Goal: Information Seeking & Learning: Learn about a topic

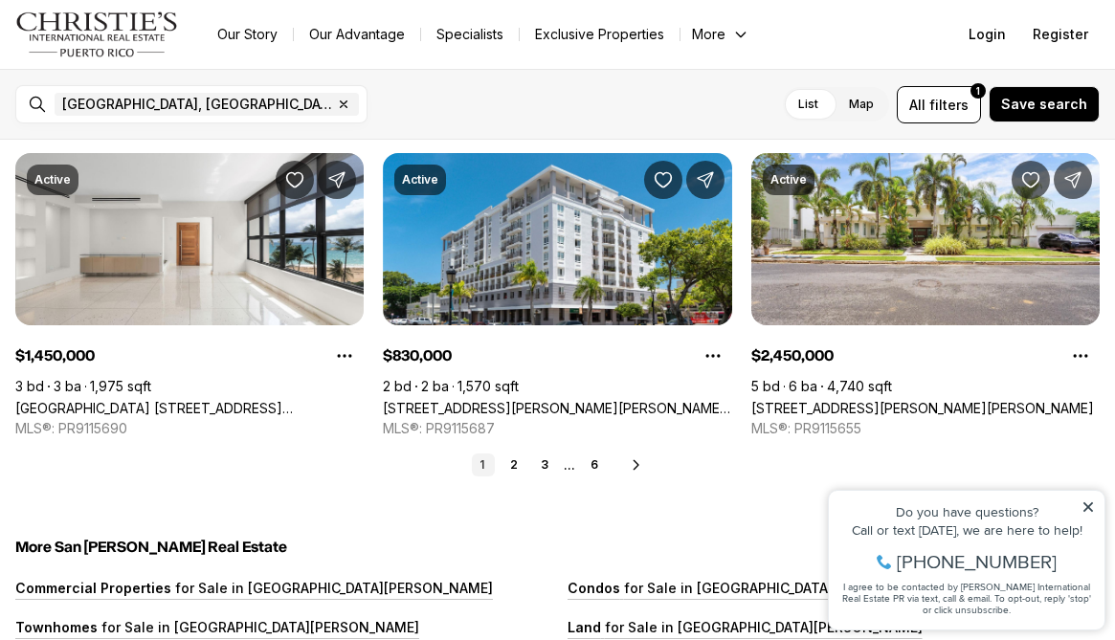
scroll to position [4603, 0]
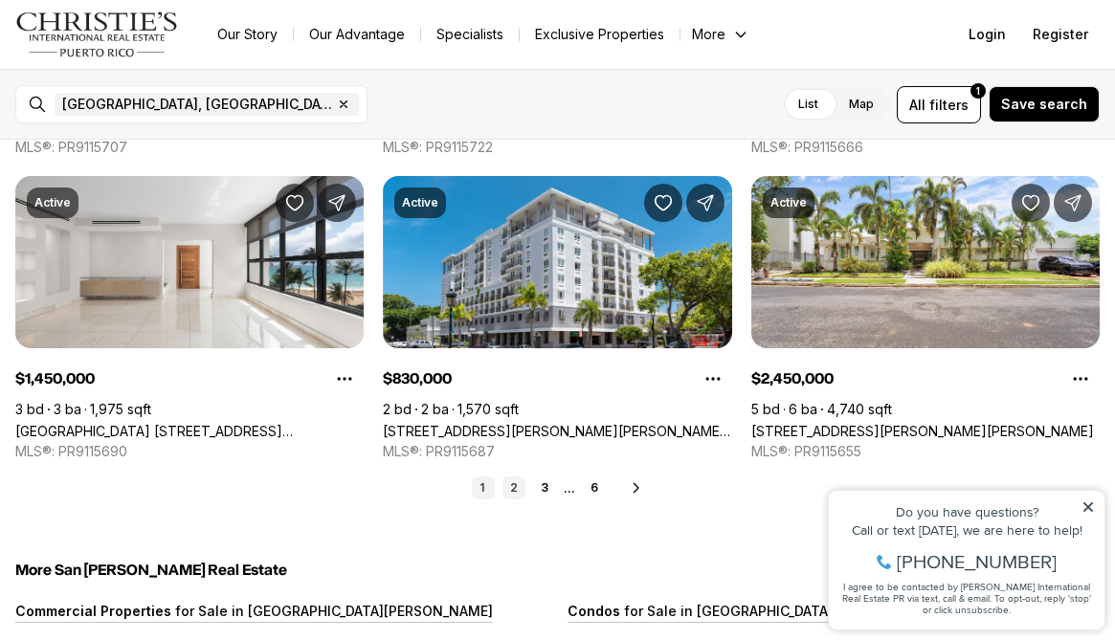
click at [516, 488] on link "2" at bounding box center [513, 488] width 23 height 23
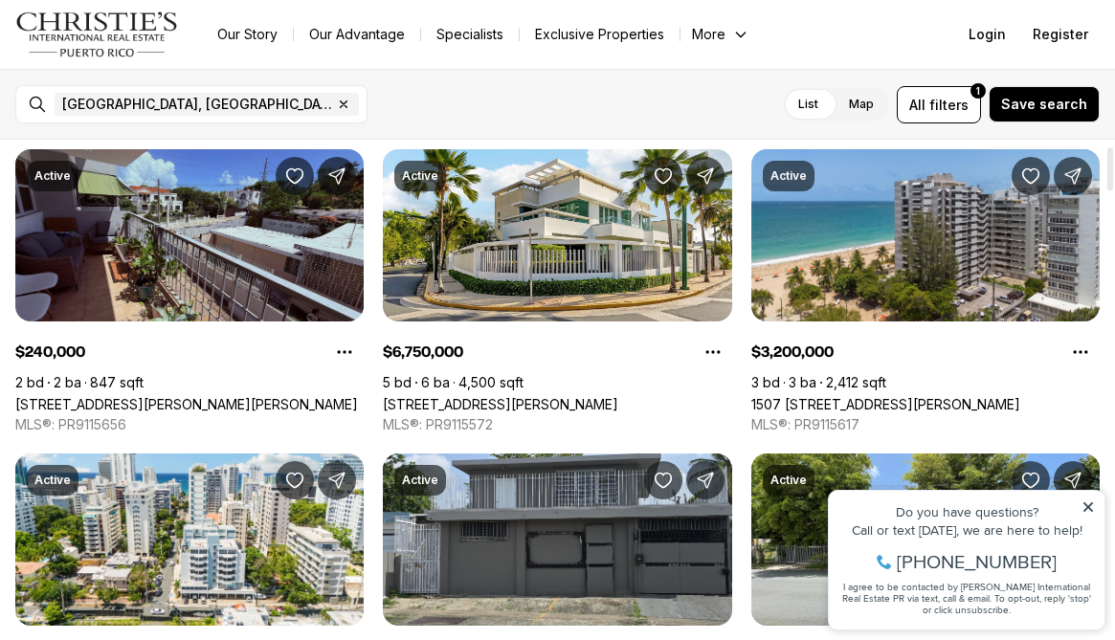
scroll to position [69, 0]
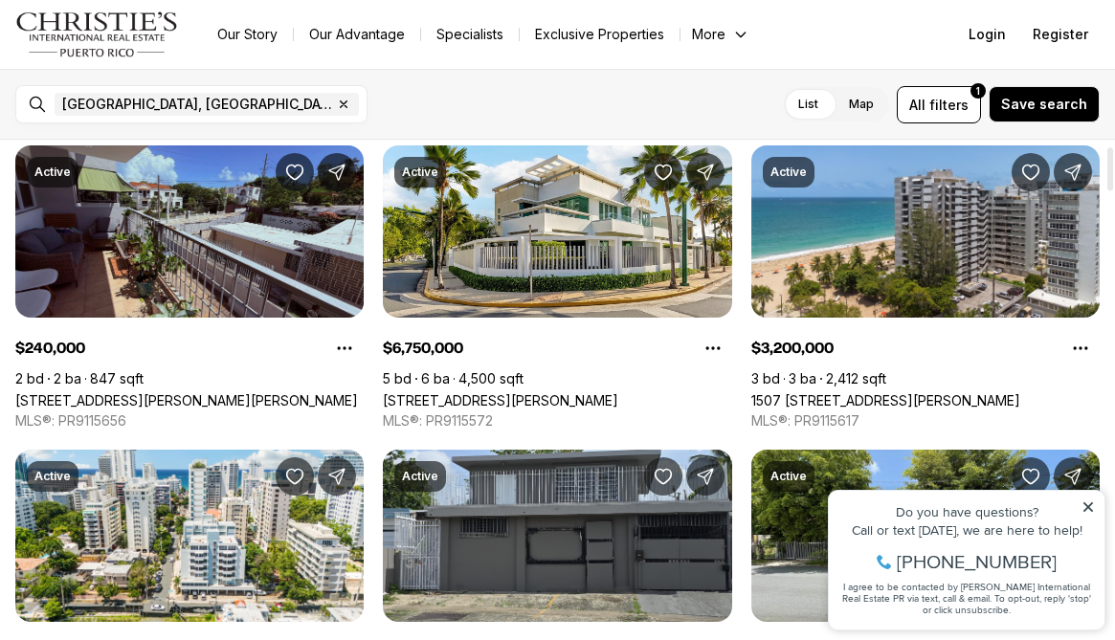
click at [243, 392] on link "463 SAGRADO CORAZON #302-A, SAN JUAN PR, 00915" at bounding box center [186, 400] width 343 height 16
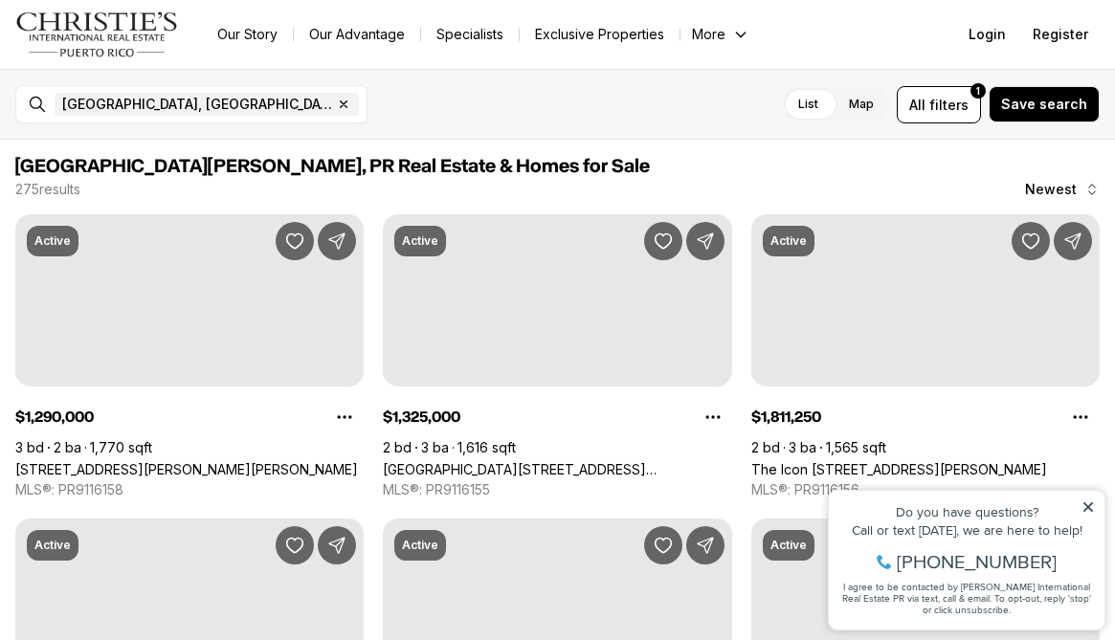
scroll to position [69, 0]
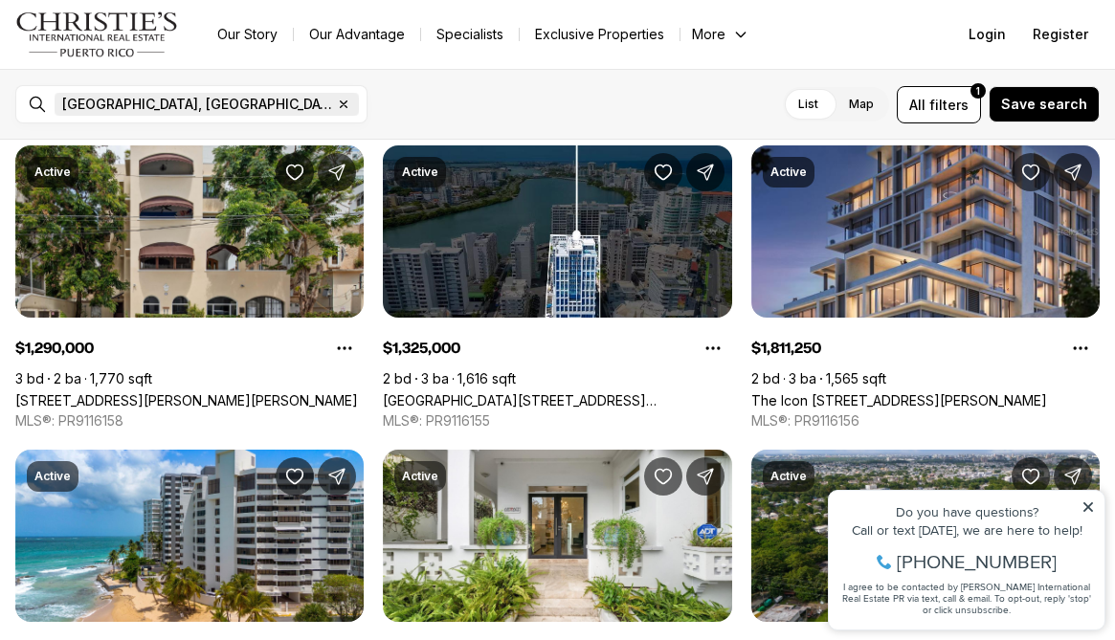
click at [336, 104] on icon "button" at bounding box center [343, 104] width 15 height 15
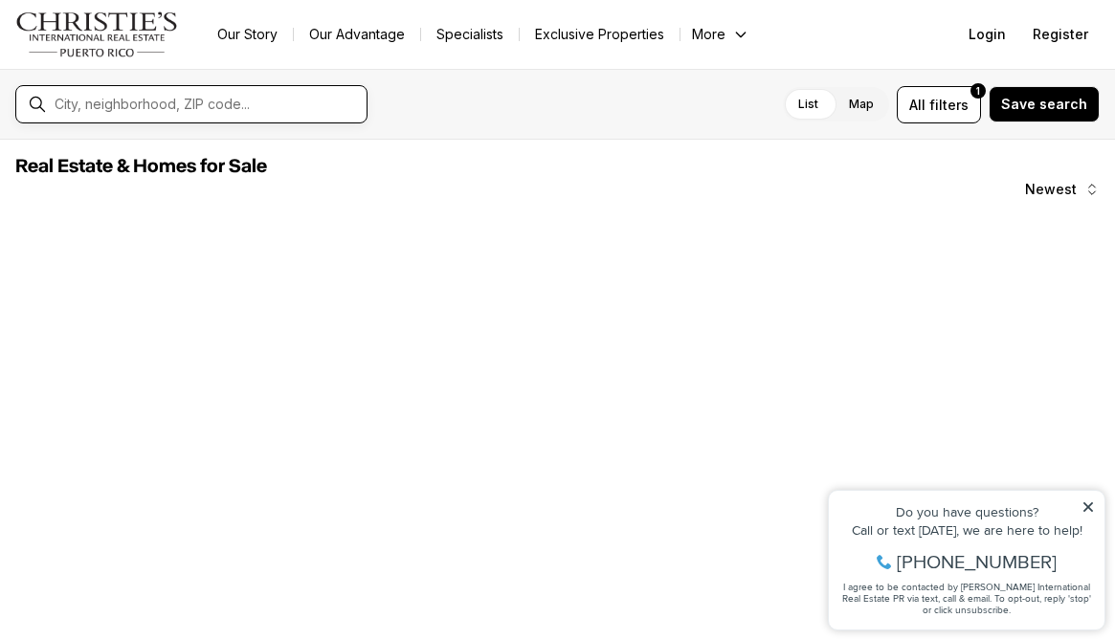
click at [189, 104] on input "text" at bounding box center [207, 104] width 304 height 17
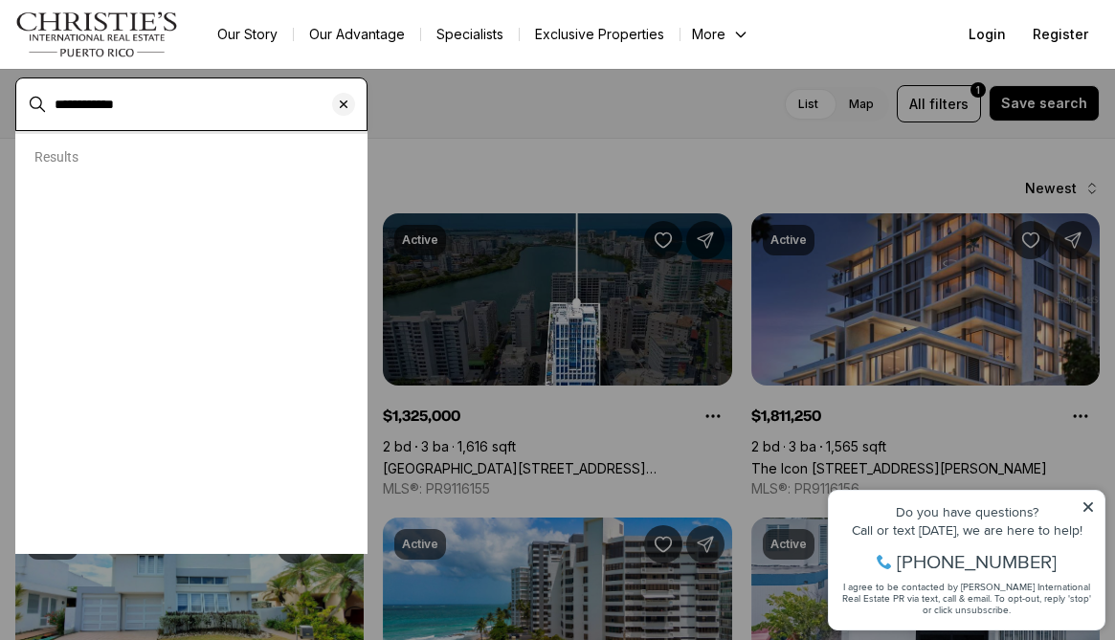
type input "**********"
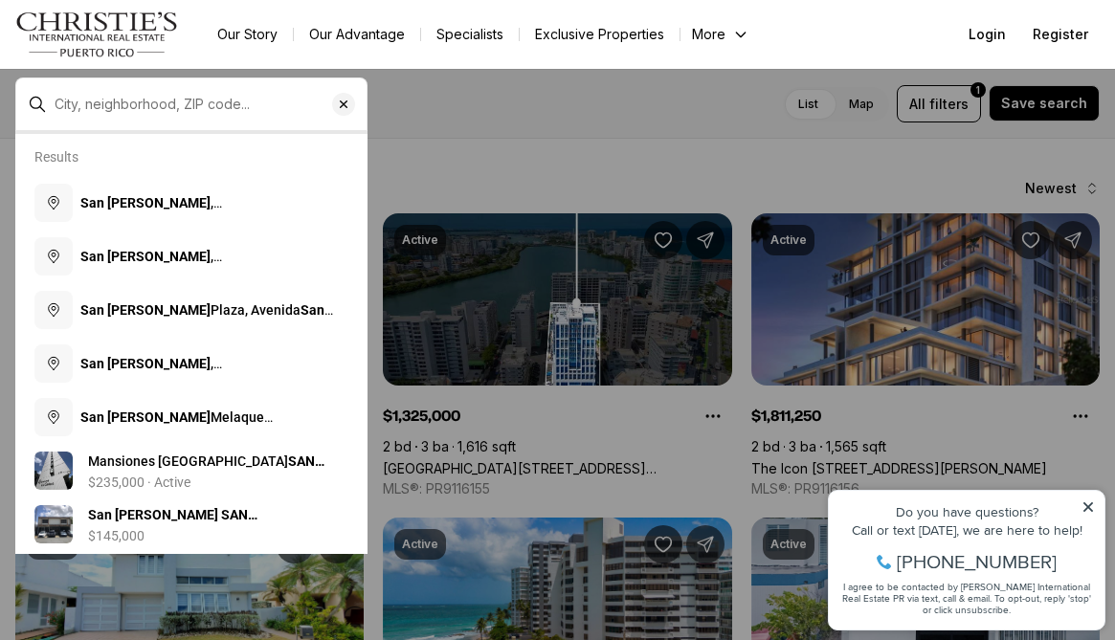
click at [167, 121] on div at bounding box center [207, 104] width 320 height 33
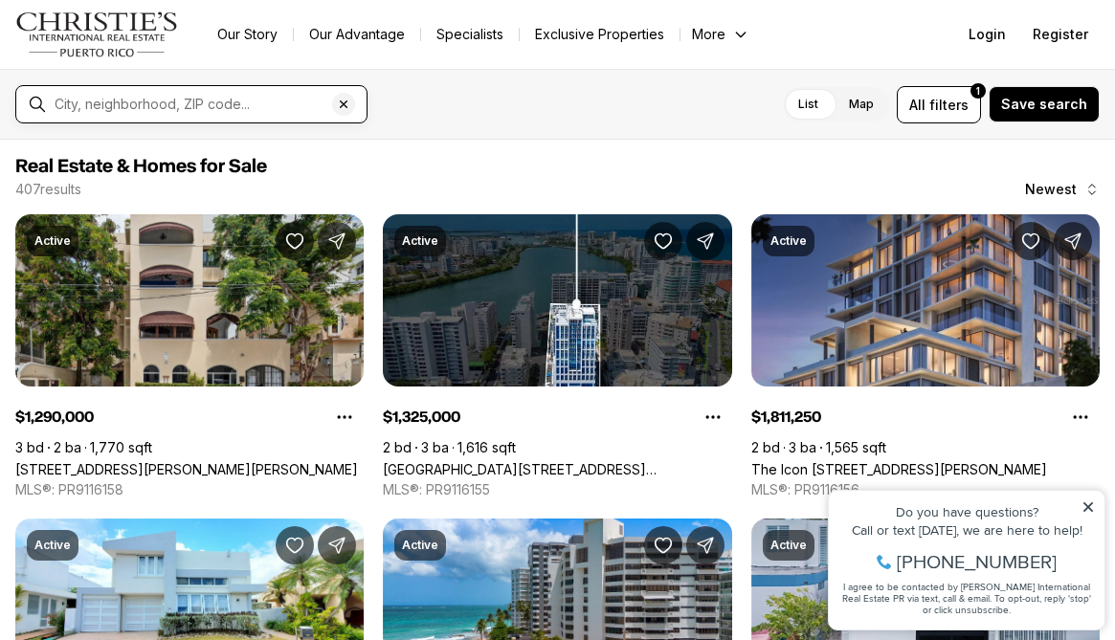
click at [166, 105] on input "text" at bounding box center [207, 104] width 304 height 17
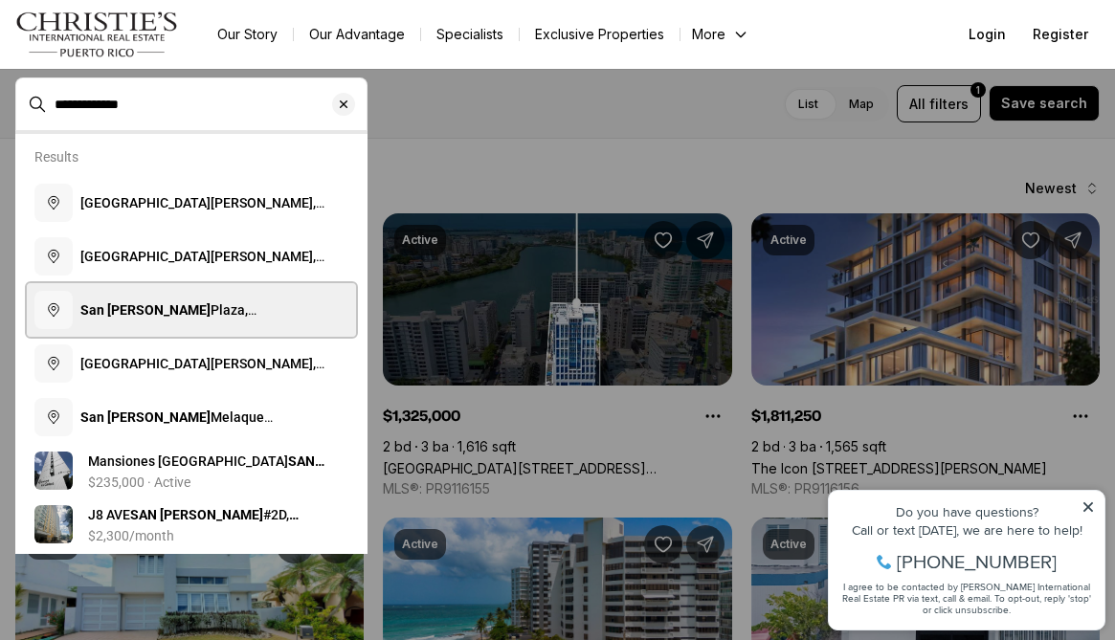
click at [166, 302] on span "San Patricio Plaza, Avenida San Patricio, Guaynabo, Puerto Rico" at bounding box center [197, 329] width 235 height 54
type input "**********"
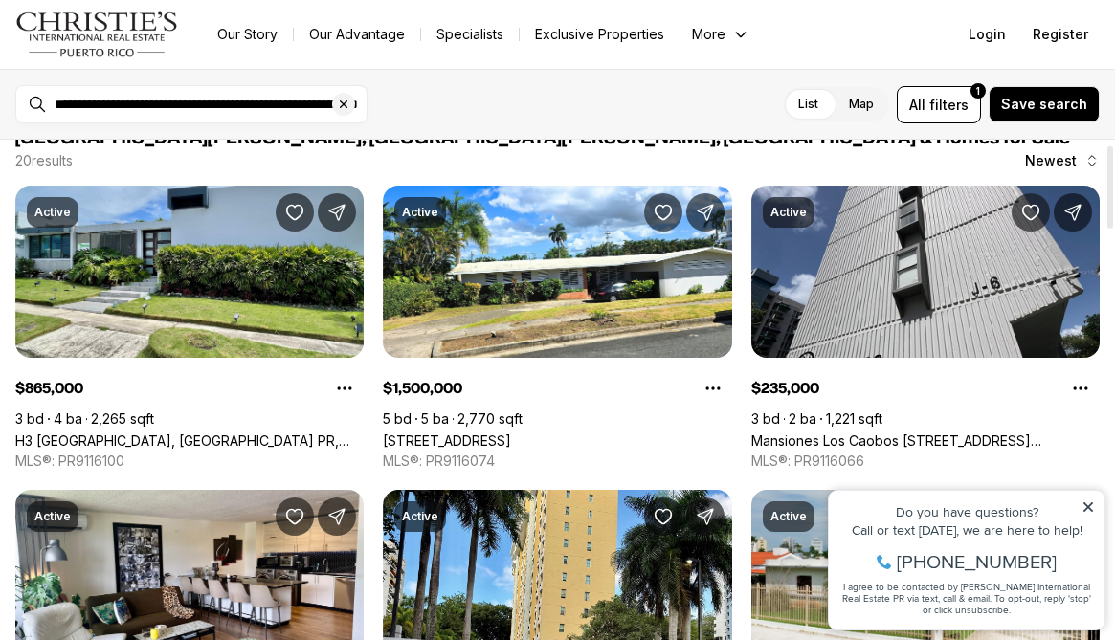
scroll to position [31, 0]
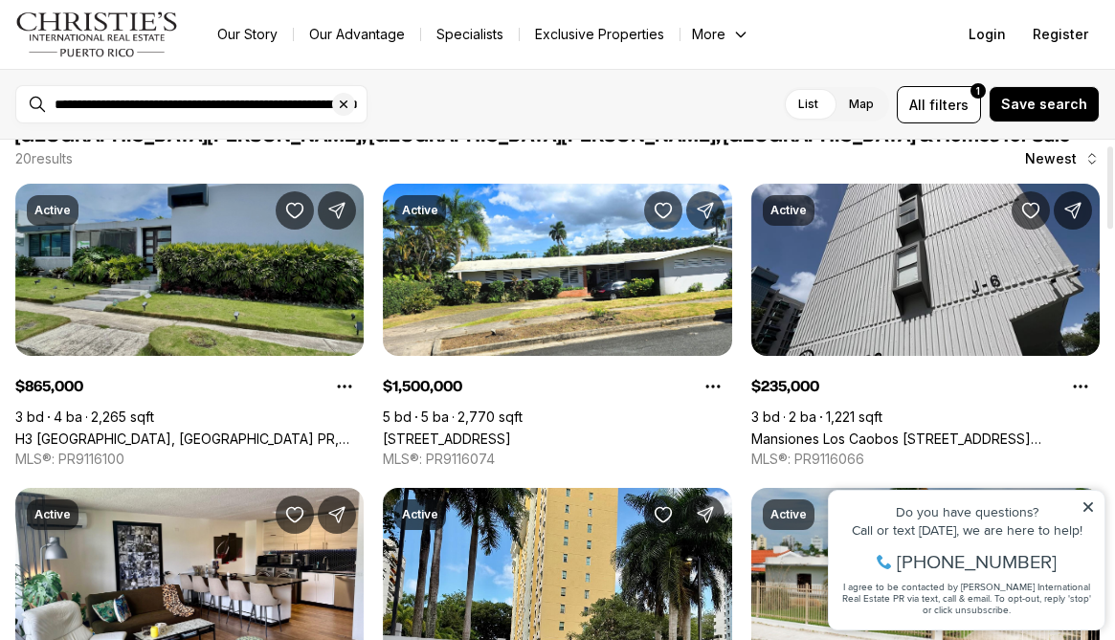
click at [185, 431] on link "H3 CAPARRA HILLS, GUAYNABO PR, 00966" at bounding box center [189, 439] width 348 height 16
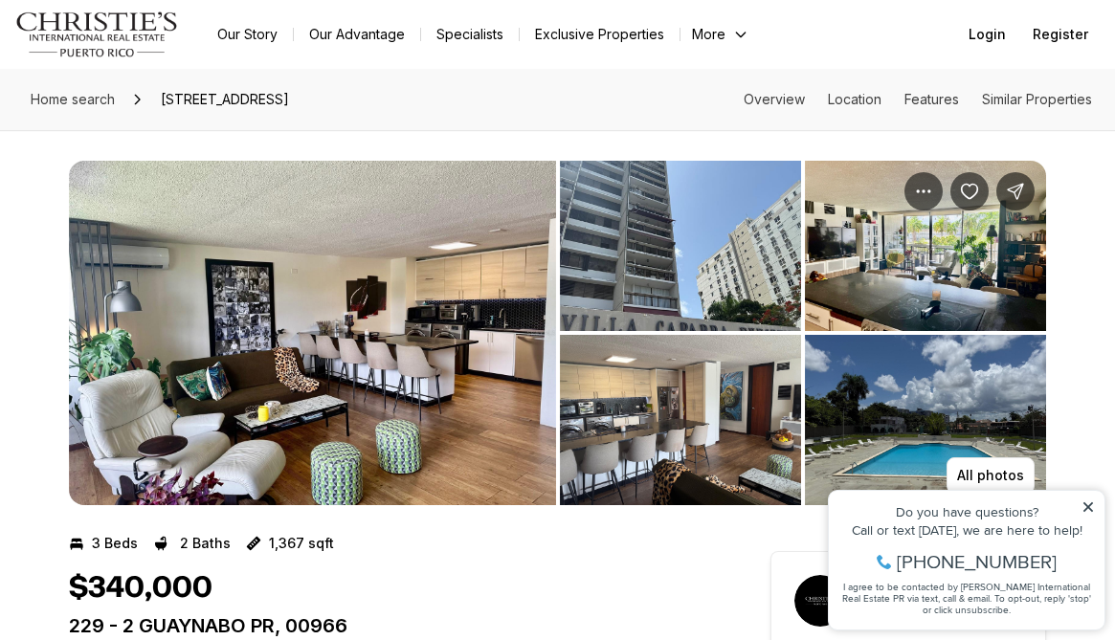
click at [348, 282] on img "View image gallery" at bounding box center [312, 333] width 487 height 345
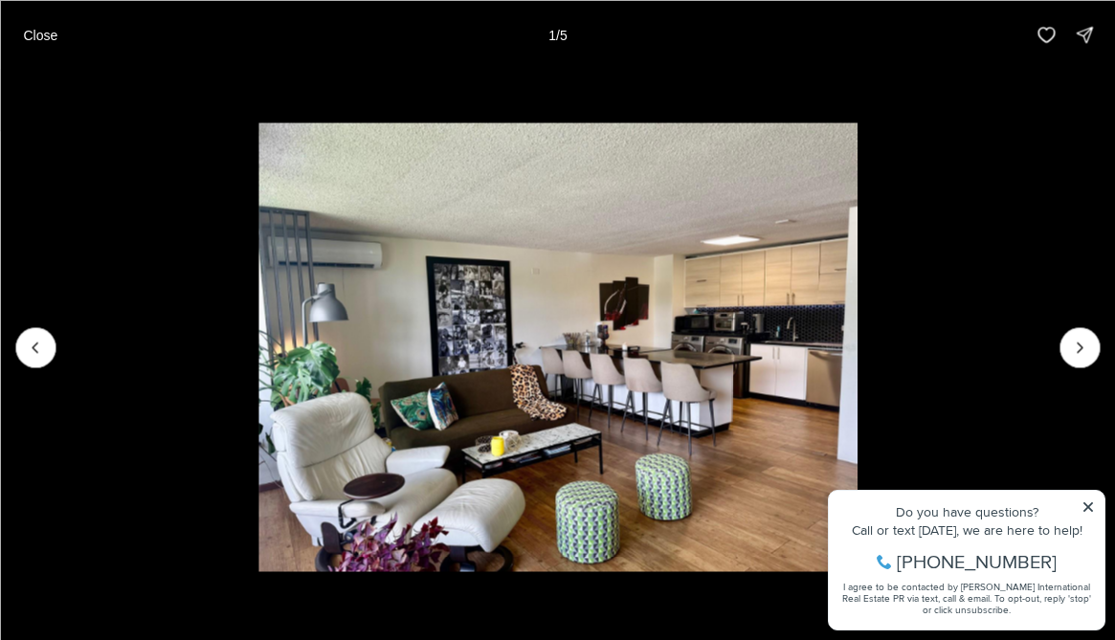
click at [1092, 509] on li "1 of 5" at bounding box center [557, 347] width 1115 height 556
click at [1088, 508] on li "1 of 5" at bounding box center [557, 347] width 1115 height 556
click at [1075, 352] on icon "Next slide" at bounding box center [1079, 347] width 19 height 19
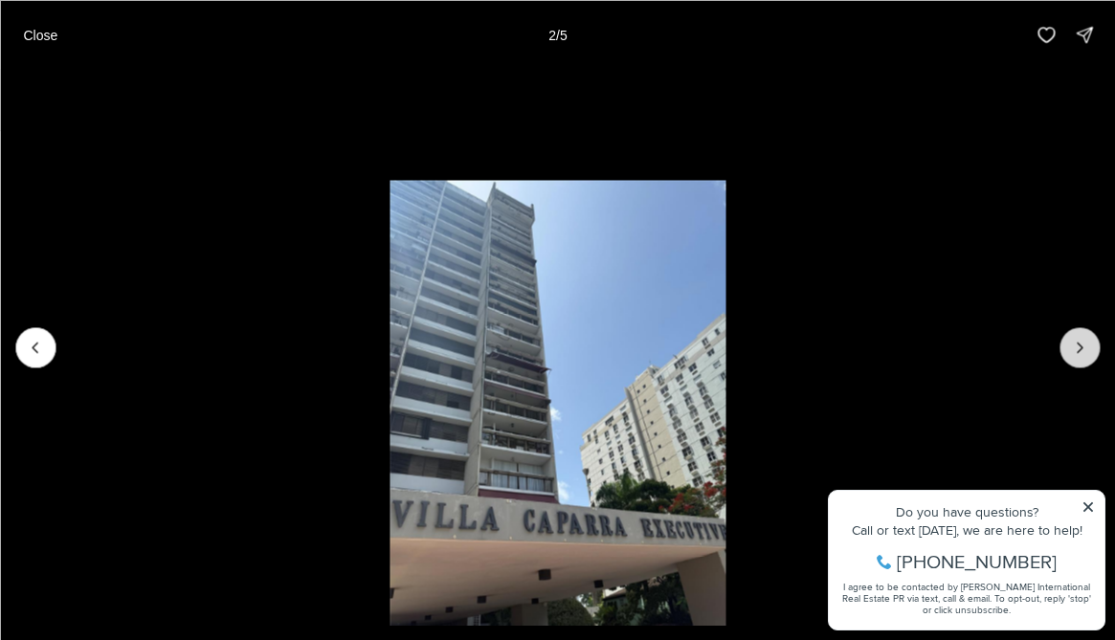
click at [1072, 352] on icon "Next slide" at bounding box center [1079, 347] width 19 height 19
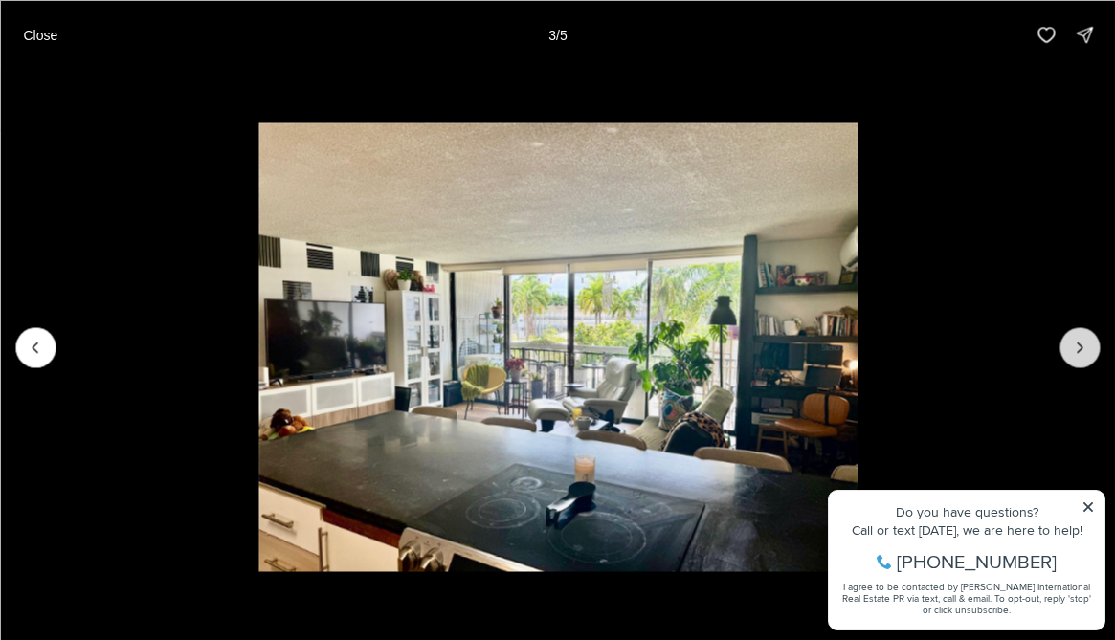
click at [1072, 352] on icon "Next slide" at bounding box center [1079, 347] width 19 height 19
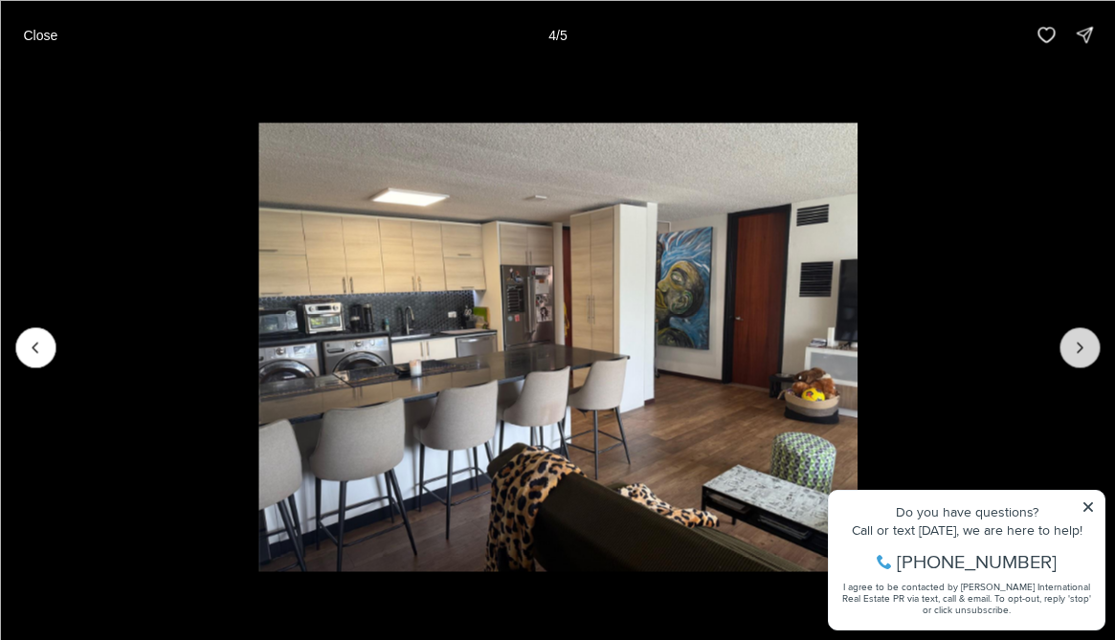
click at [1072, 352] on icon "Next slide" at bounding box center [1079, 347] width 19 height 19
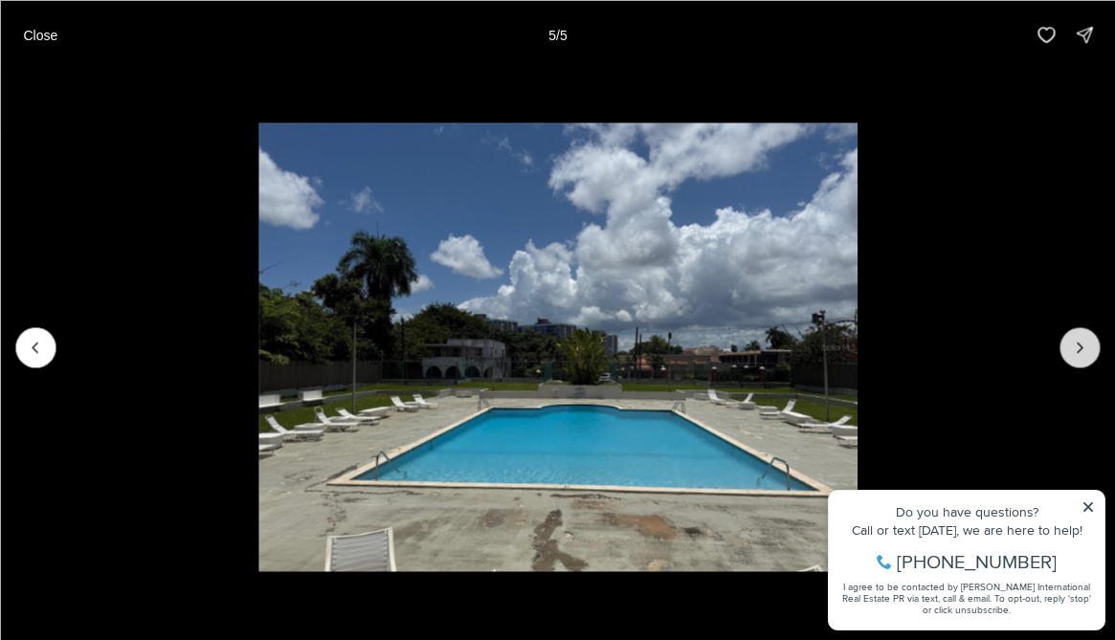
click at [1072, 352] on div at bounding box center [1079, 347] width 40 height 40
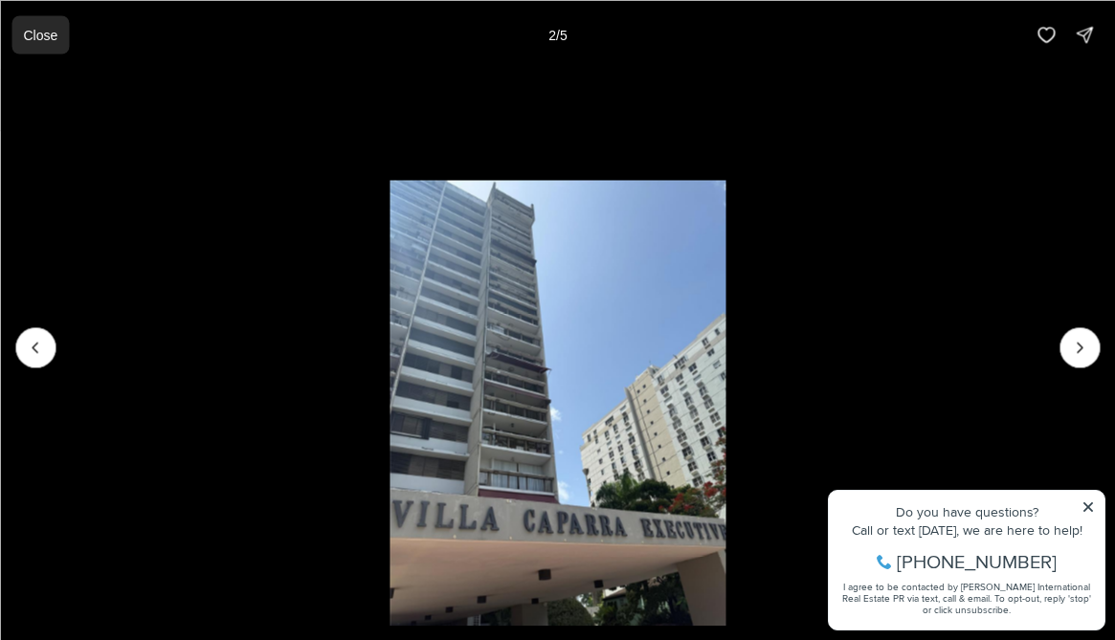
click at [46, 35] on p "Close" at bounding box center [40, 34] width 34 height 15
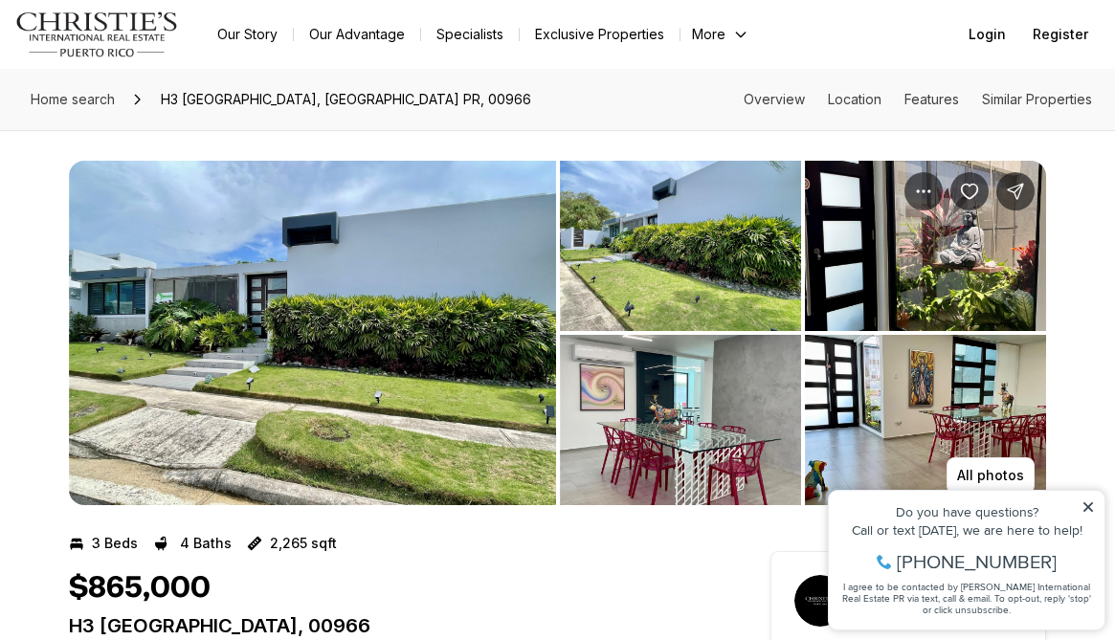
click at [321, 219] on img "View image gallery" at bounding box center [312, 333] width 487 height 345
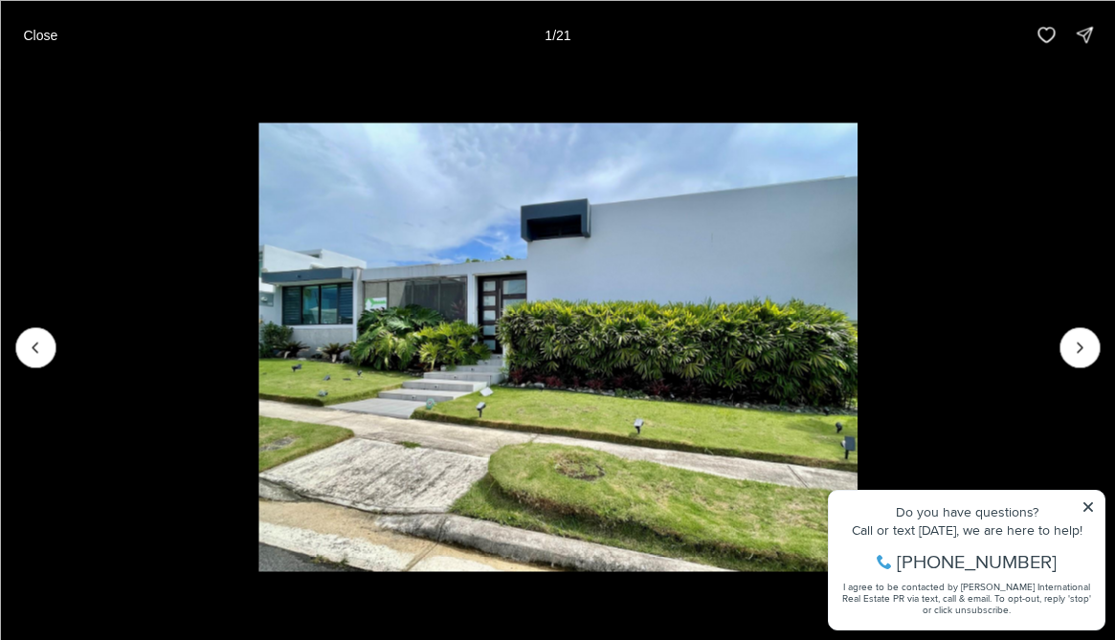
click at [1087, 508] on li "1 of 21" at bounding box center [557, 347] width 1115 height 556
click at [1083, 349] on icon "Next slide" at bounding box center [1079, 347] width 19 height 19
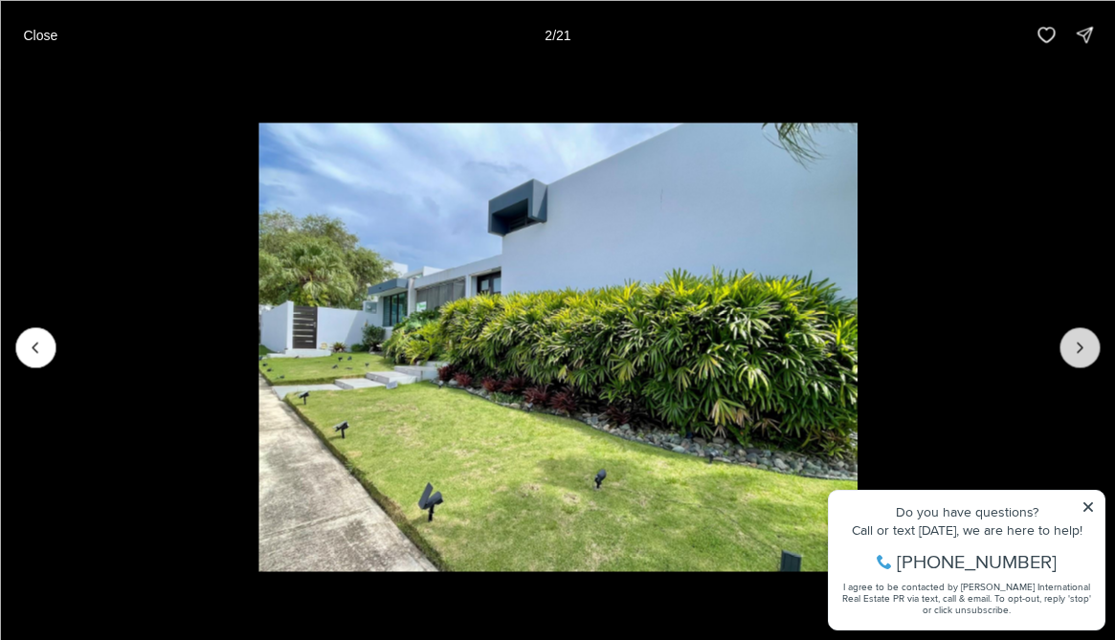
click at [1084, 349] on icon "Next slide" at bounding box center [1079, 347] width 19 height 19
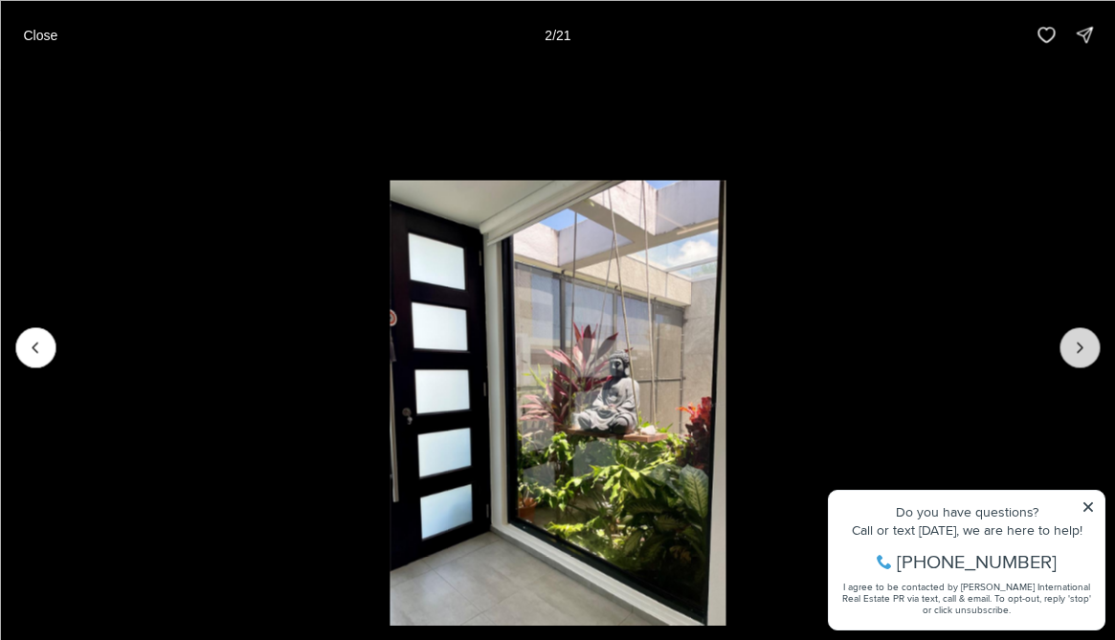
click at [1084, 349] on icon "Next slide" at bounding box center [1079, 347] width 19 height 19
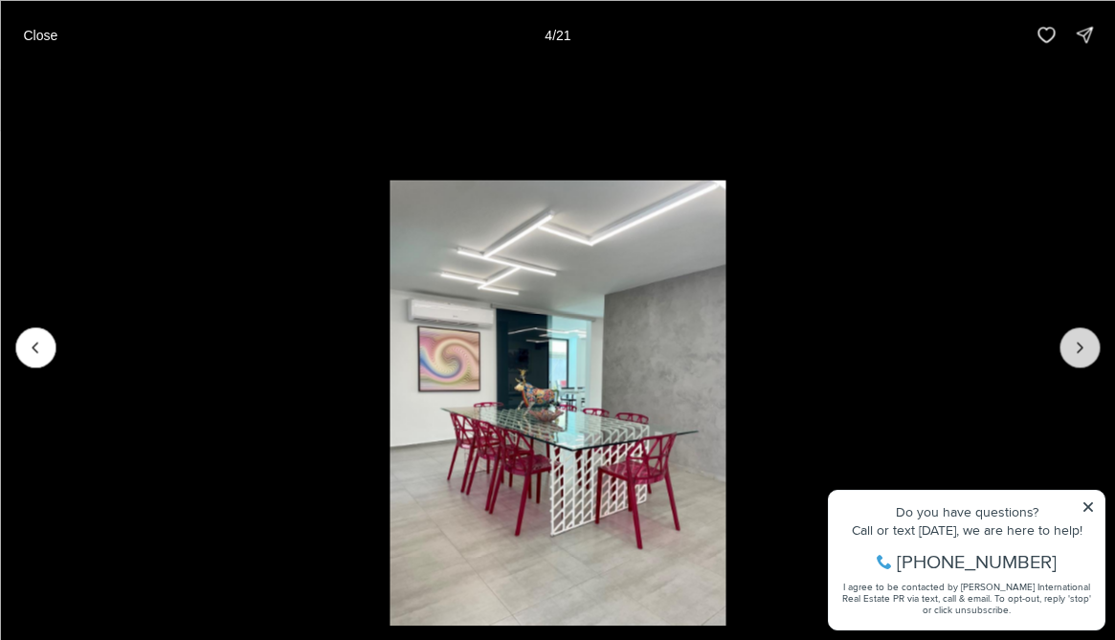
click at [1084, 349] on icon "Next slide" at bounding box center [1079, 347] width 19 height 19
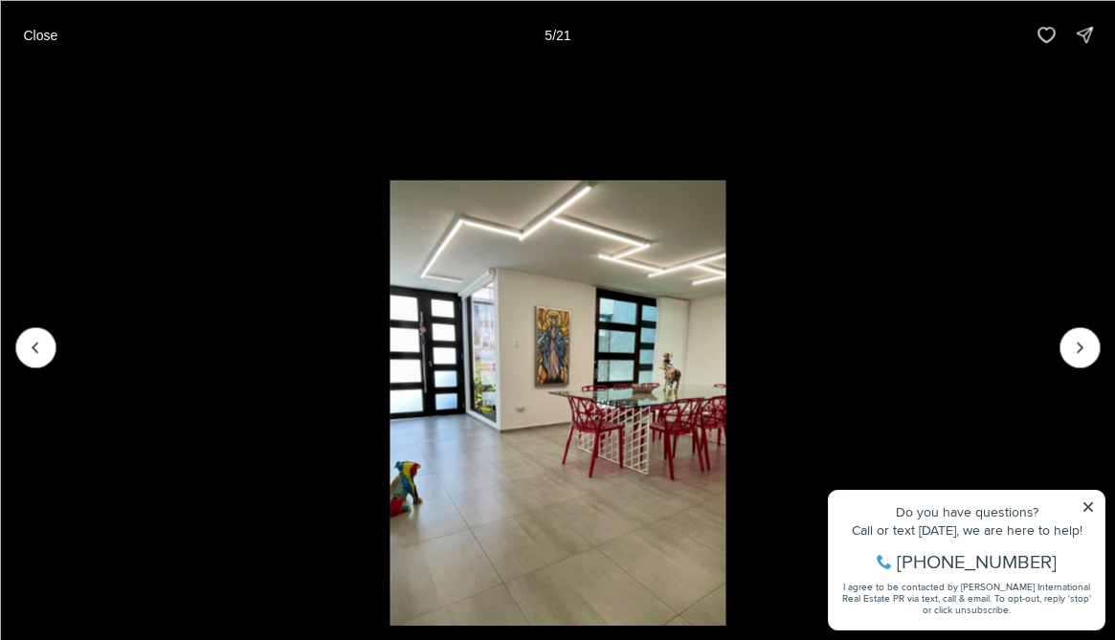
click at [1086, 506] on li "5 of 21" at bounding box center [557, 347] width 1115 height 556
click at [1076, 352] on icon "Next slide" at bounding box center [1079, 347] width 19 height 19
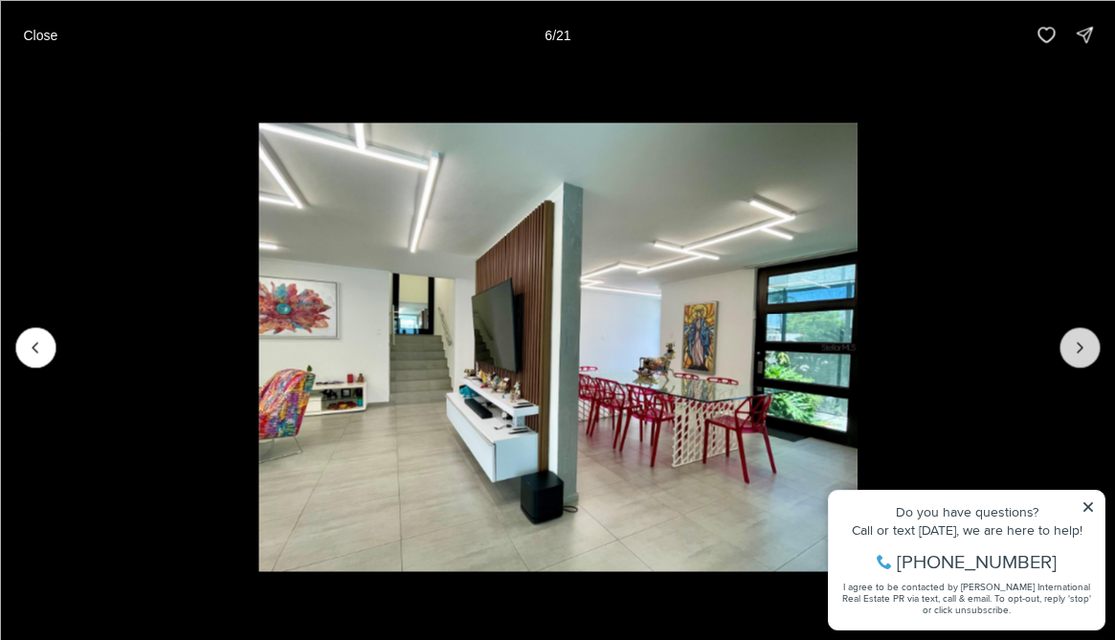
click at [1073, 348] on icon "Next slide" at bounding box center [1079, 347] width 19 height 19
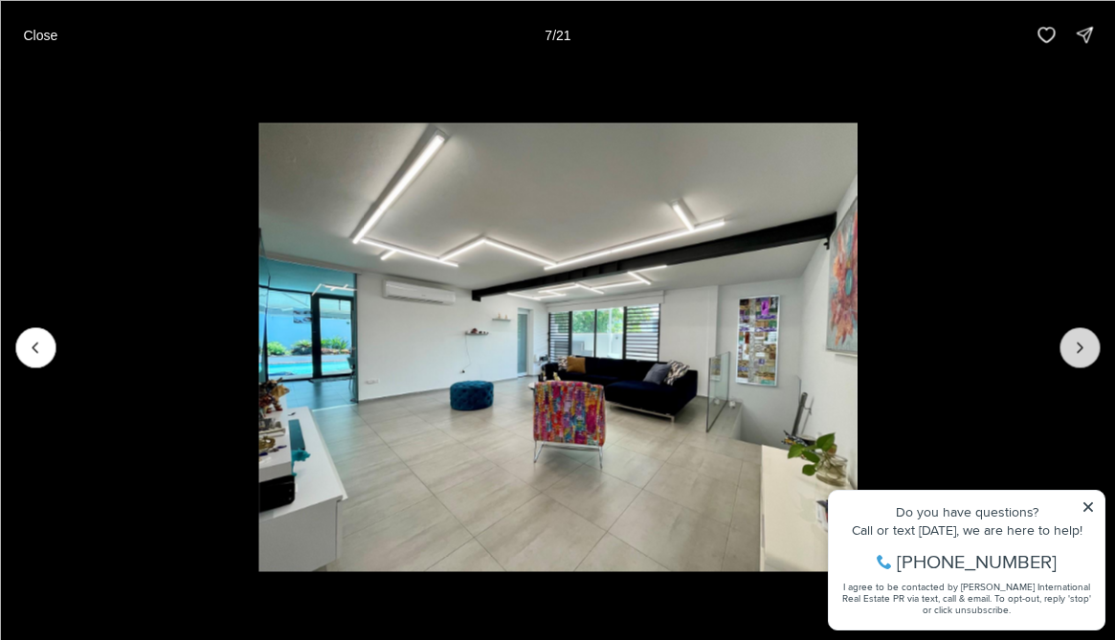
click at [1073, 348] on icon "Next slide" at bounding box center [1079, 347] width 19 height 19
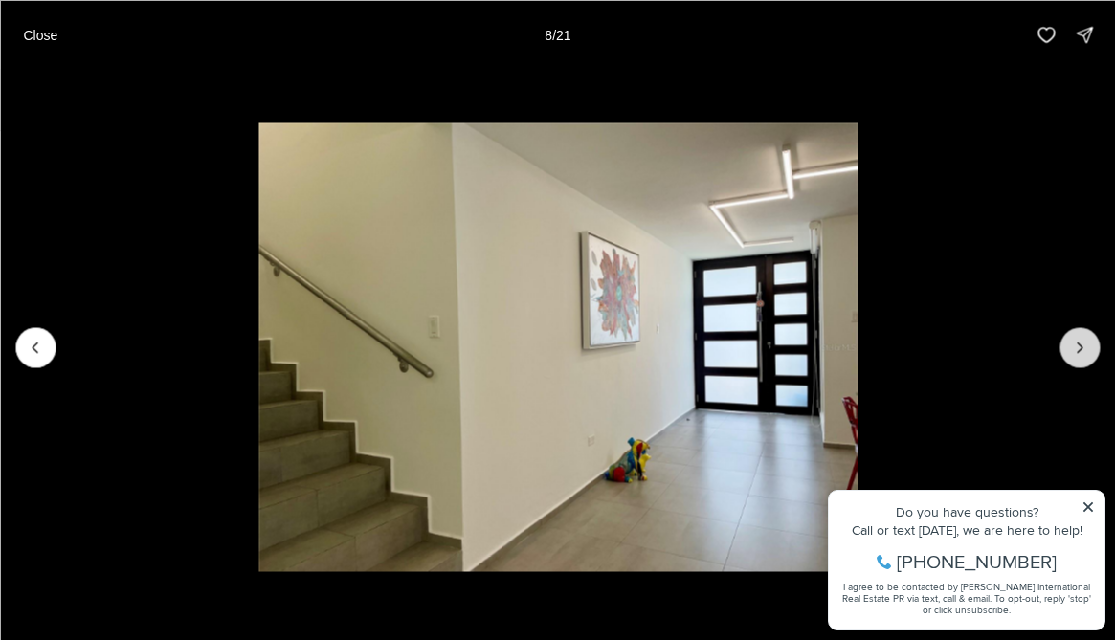
click at [1073, 348] on icon "Next slide" at bounding box center [1079, 347] width 19 height 19
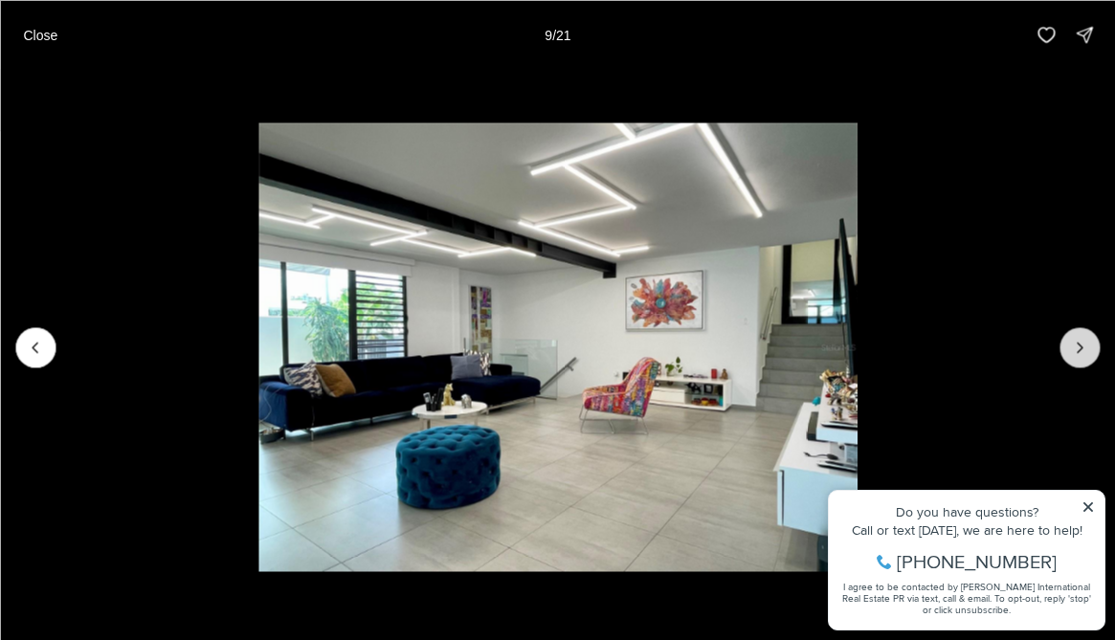
click at [1073, 348] on icon "Next slide" at bounding box center [1079, 347] width 19 height 19
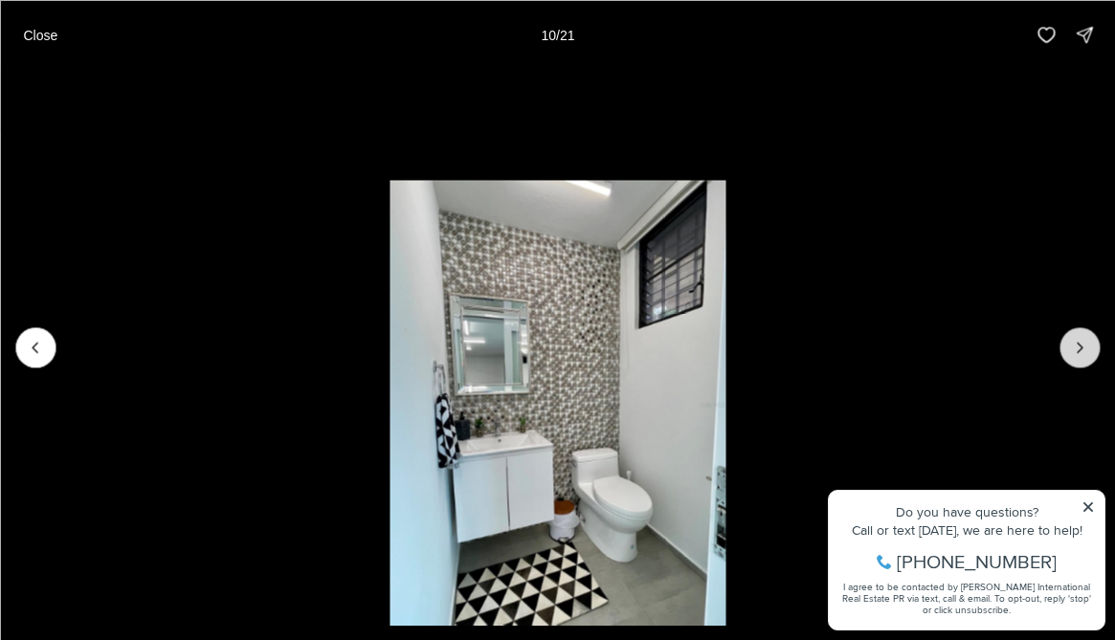
click at [1073, 348] on icon "Next slide" at bounding box center [1079, 347] width 19 height 19
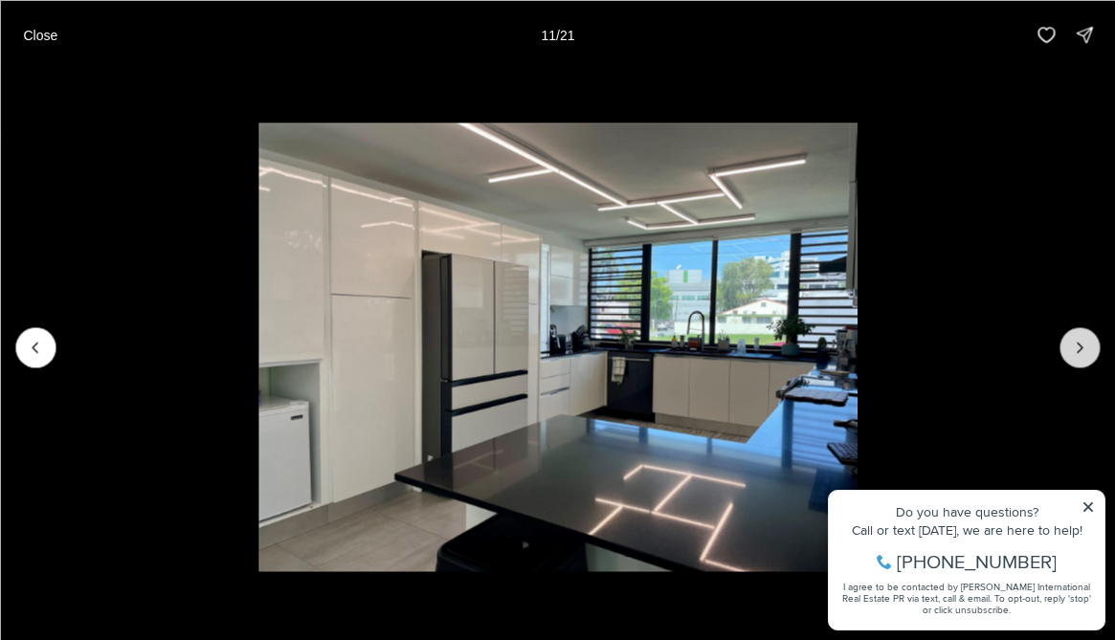
click at [1073, 348] on icon "Next slide" at bounding box center [1079, 347] width 19 height 19
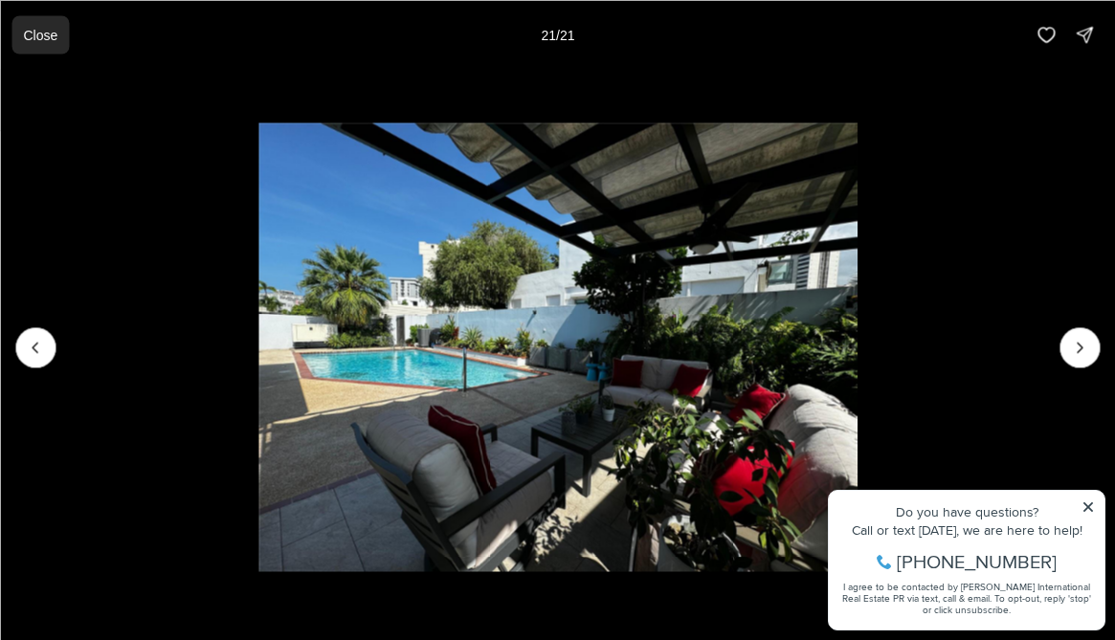
click at [28, 44] on button "Close" at bounding box center [39, 34] width 57 height 38
